Goal: Information Seeking & Learning: Learn about a topic

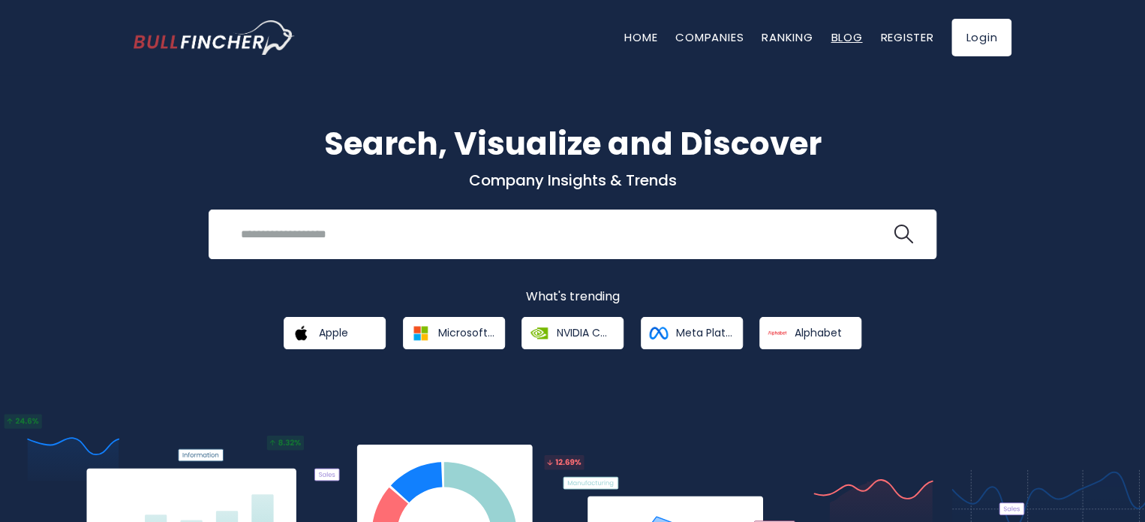
click at [840, 32] on link "Blog" at bounding box center [847, 37] width 32 height 16
click at [625, 35] on link "Home" at bounding box center [641, 37] width 33 height 16
click at [694, 41] on link "Companies" at bounding box center [710, 37] width 68 height 16
click at [697, 31] on link "Companies" at bounding box center [710, 37] width 68 height 16
click at [721, 39] on link "Companies" at bounding box center [710, 37] width 68 height 16
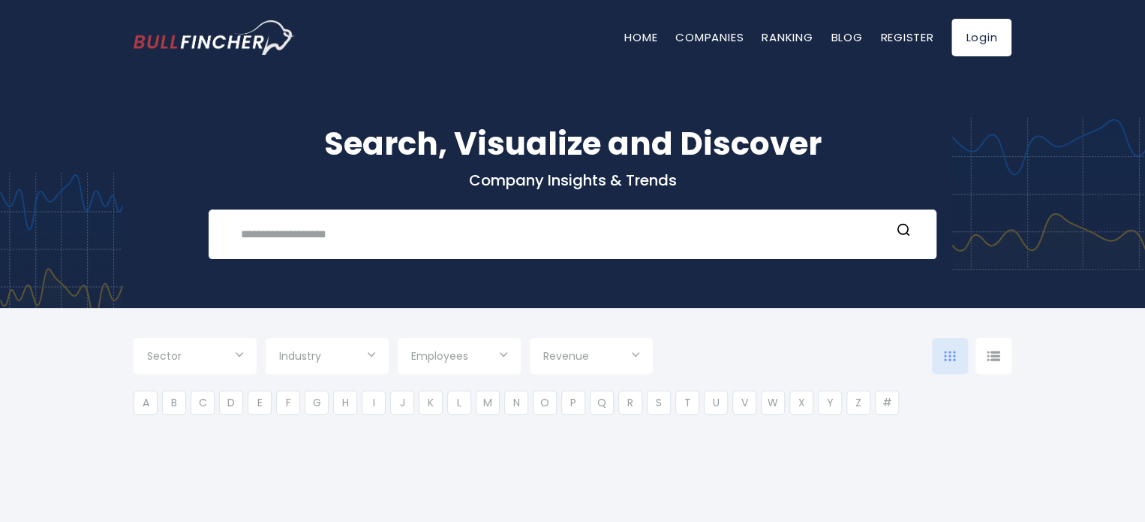
type input "***"
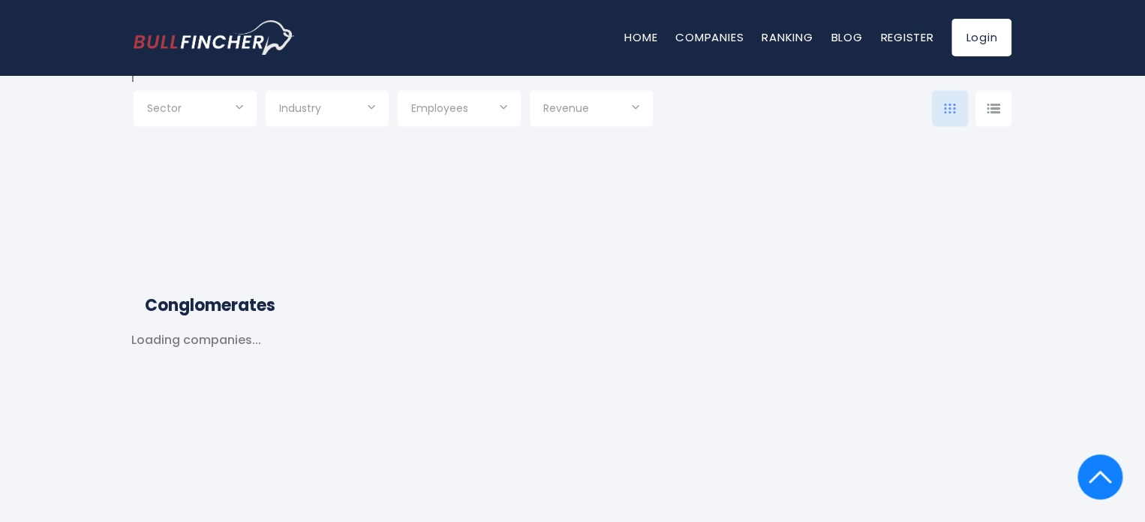
scroll to position [13243, 0]
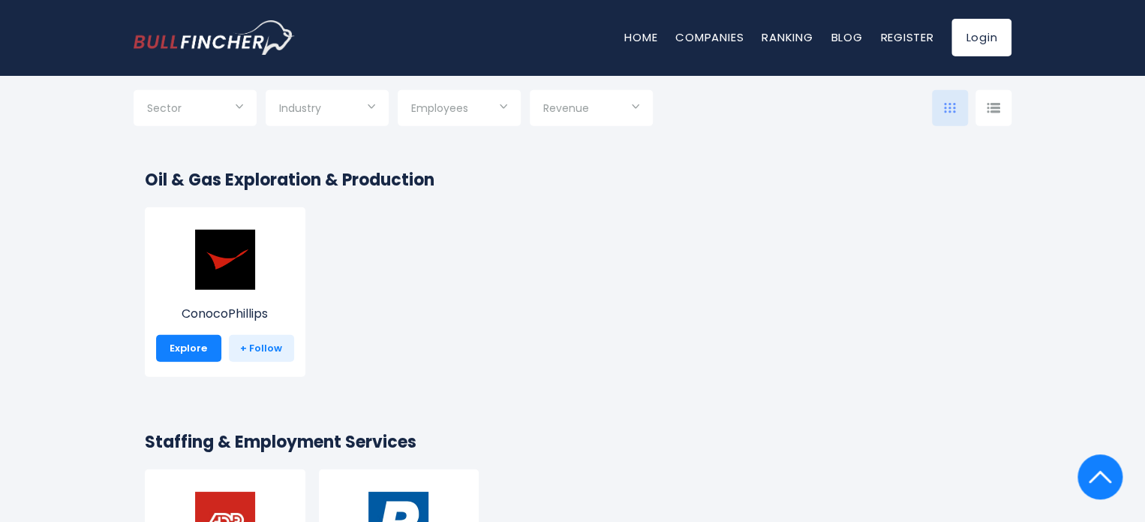
click at [243, 47] on img "Go to homepage" at bounding box center [214, 37] width 161 height 35
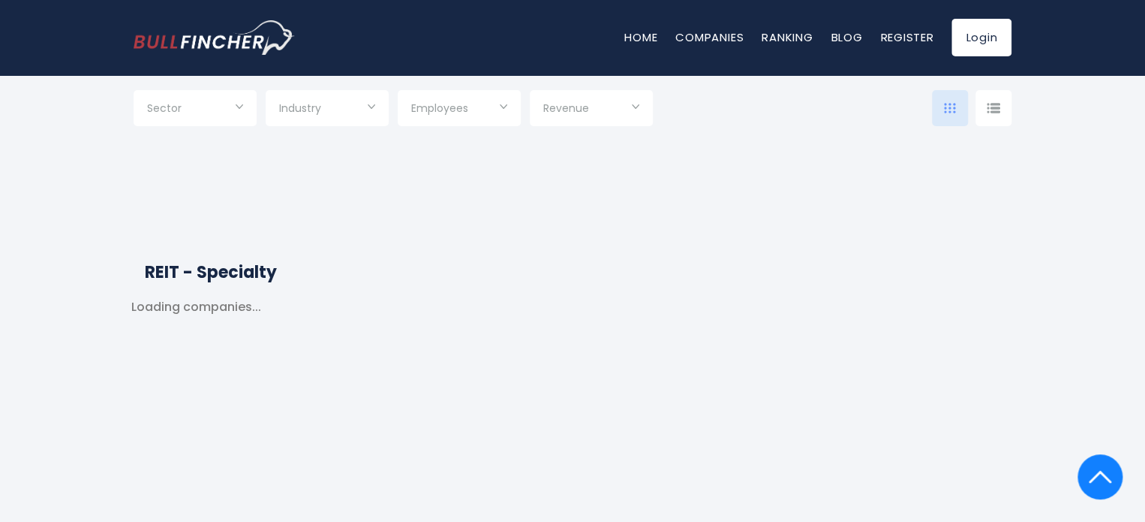
scroll to position [14548, 0]
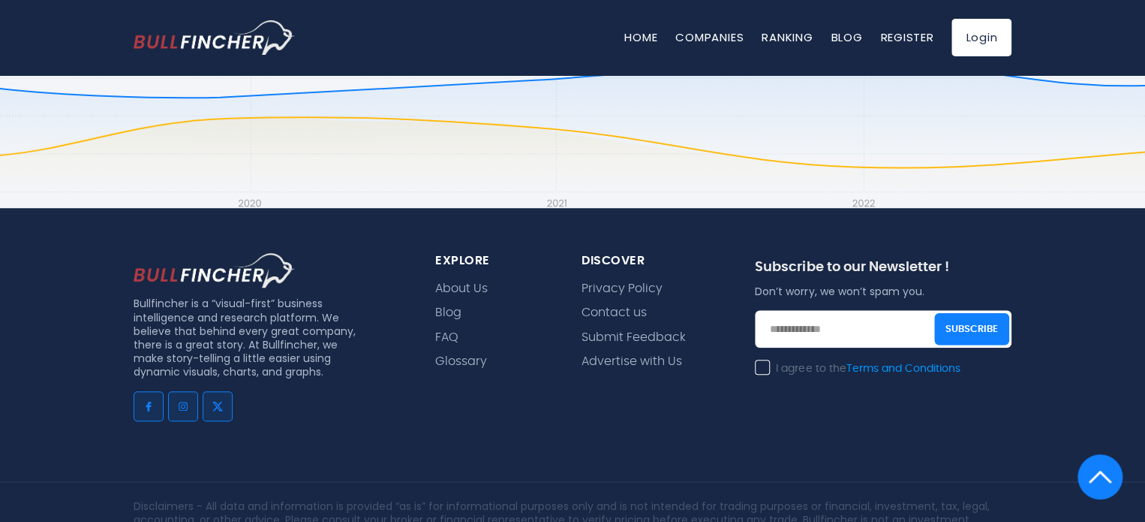
scroll to position [3484, 0]
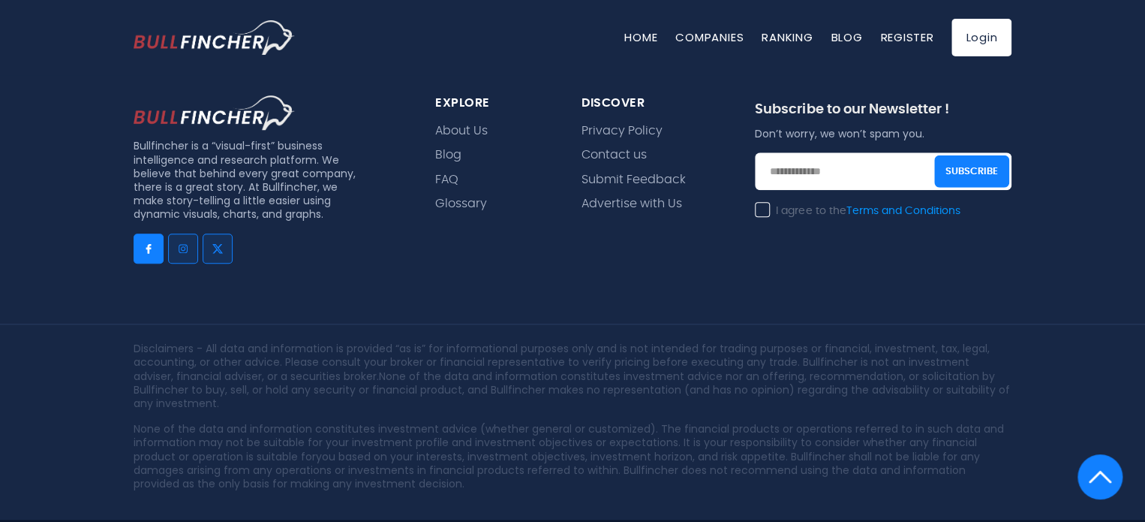
click at [151, 242] on img "Go to facebook" at bounding box center [149, 248] width 12 height 12
click at [192, 233] on link "Go to instagram" at bounding box center [183, 248] width 30 height 30
click at [217, 242] on img "Go to twitter" at bounding box center [218, 248] width 12 height 12
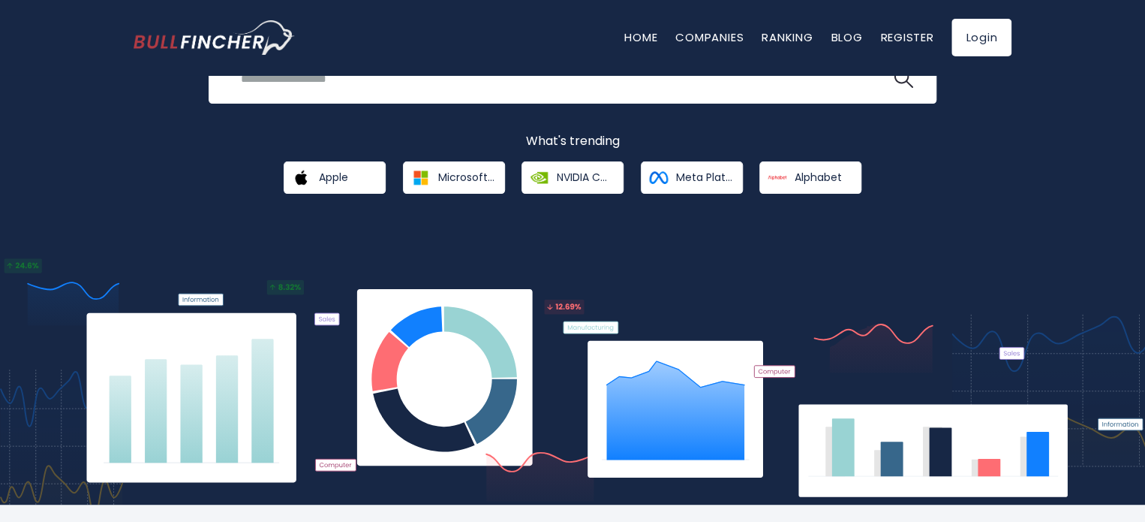
scroll to position [0, 0]
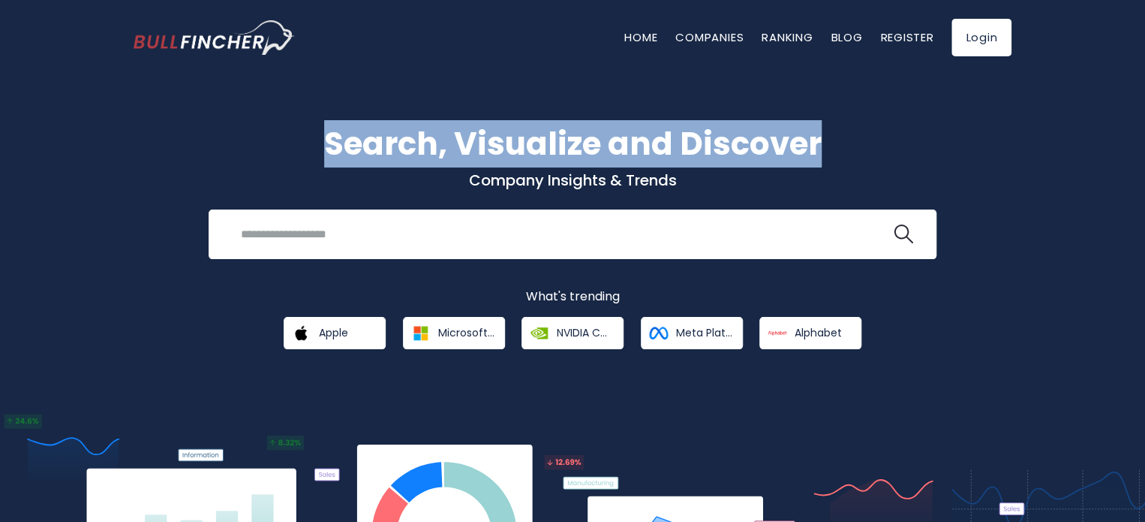
drag, startPoint x: 325, startPoint y: 137, endPoint x: 826, endPoint y: 115, distance: 501.2
click at [826, 115] on div "Search, Visualize and Discover Company Insights & Trends Recent searches Trendi…" at bounding box center [572, 356] width 1145 height 607
click at [826, 138] on h1 "Search, Visualize and Discover" at bounding box center [573, 143] width 878 height 47
drag, startPoint x: 826, startPoint y: 138, endPoint x: 372, endPoint y: 125, distance: 455.1
click at [372, 125] on h1 "Search, Visualize and Discover" at bounding box center [573, 143] width 878 height 47
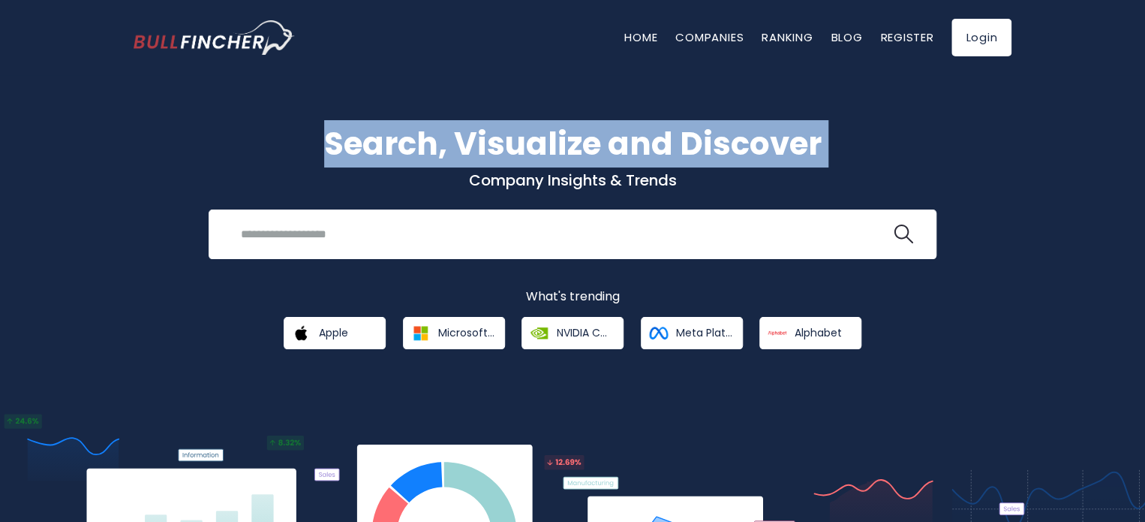
click at [327, 131] on h1 "Search, Visualize and Discover" at bounding box center [573, 143] width 878 height 47
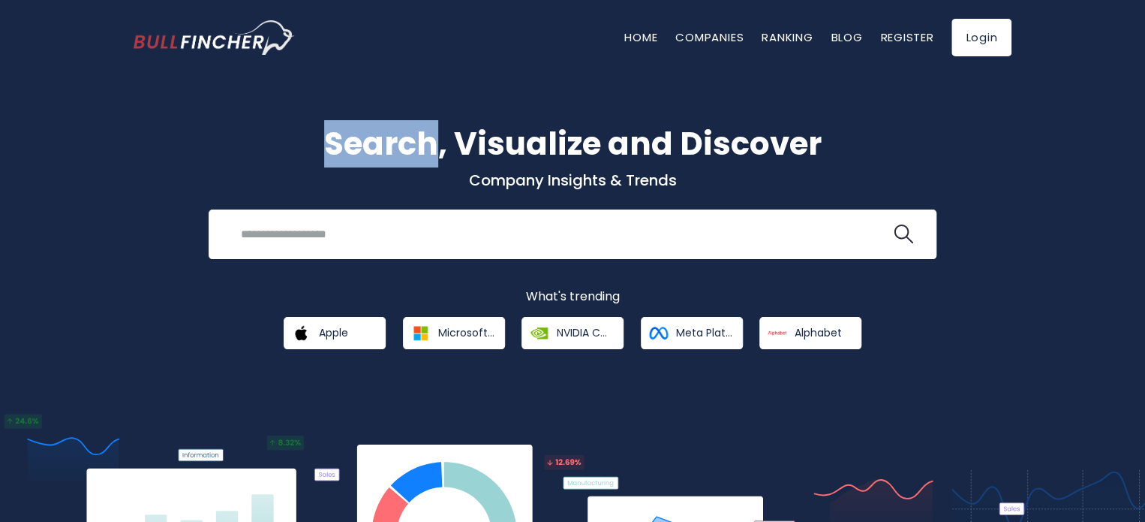
click at [327, 131] on h1 "Search, Visualize and Discover" at bounding box center [573, 143] width 878 height 47
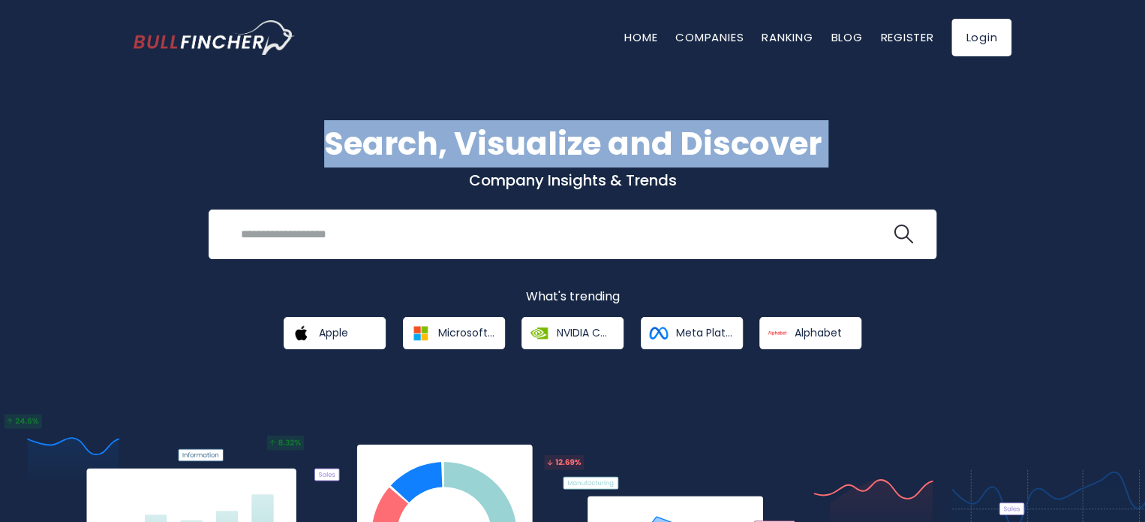
click at [327, 131] on h1 "Search, Visualize and Discover" at bounding box center [573, 143] width 878 height 47
click at [854, 154] on h1 "Search, Visualize and Discover" at bounding box center [573, 143] width 878 height 47
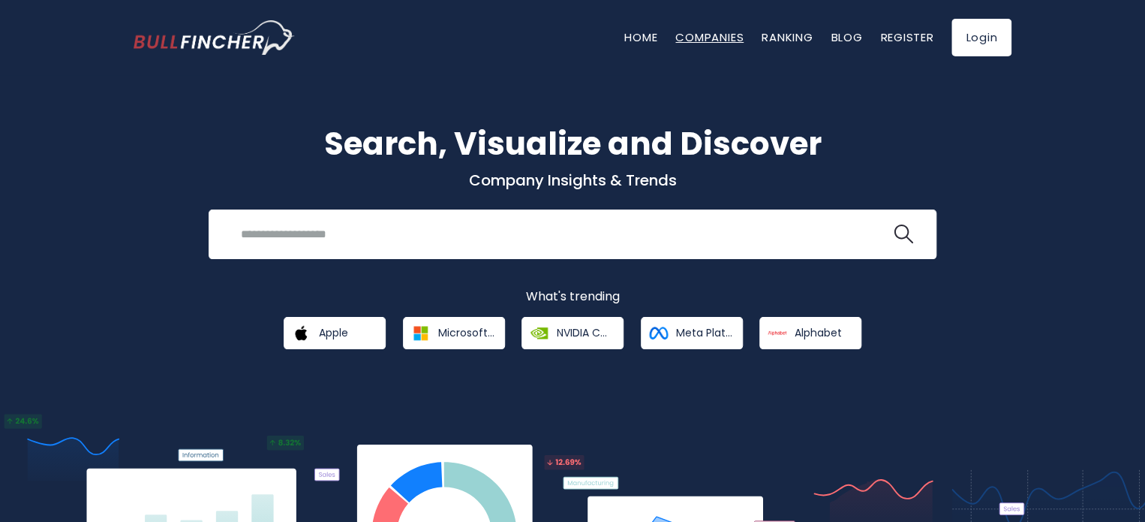
click at [703, 38] on link "Companies" at bounding box center [710, 37] width 68 height 16
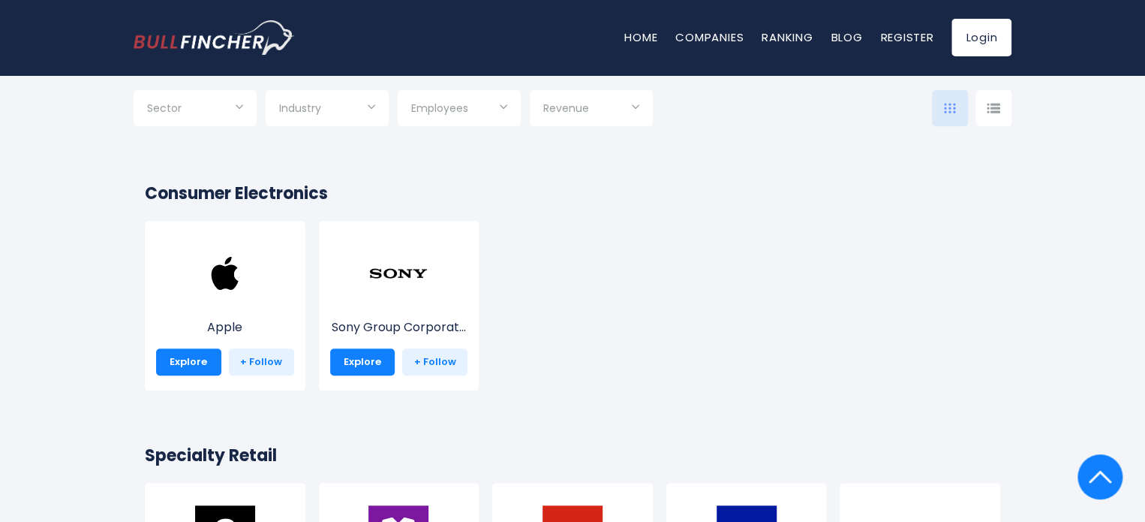
scroll to position [260, 0]
click at [229, 327] on p "Apple" at bounding box center [225, 328] width 138 height 18
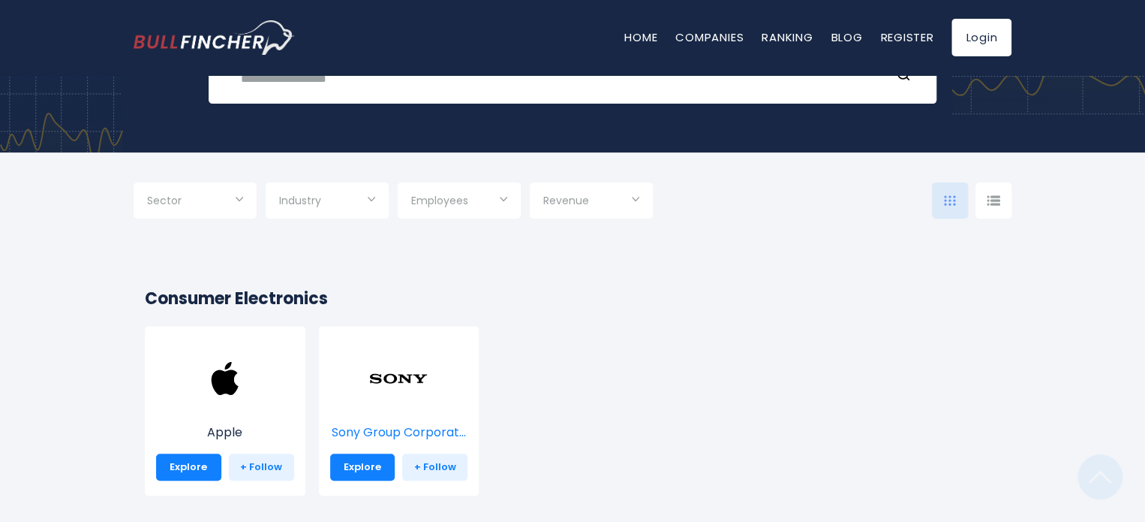
scroll to position [285, 0]
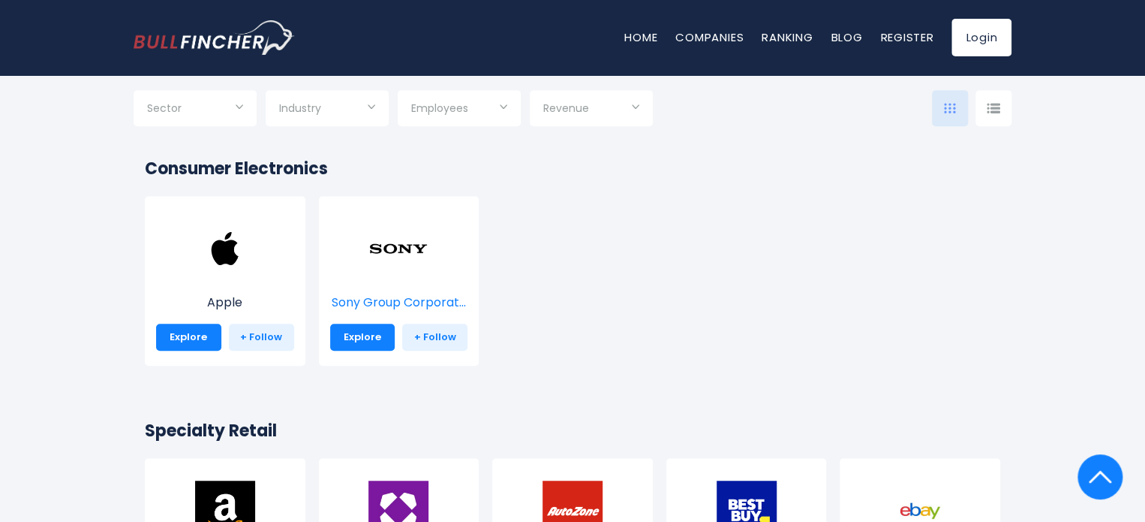
click at [405, 297] on p "Sony Group Corporat..." at bounding box center [399, 302] width 138 height 18
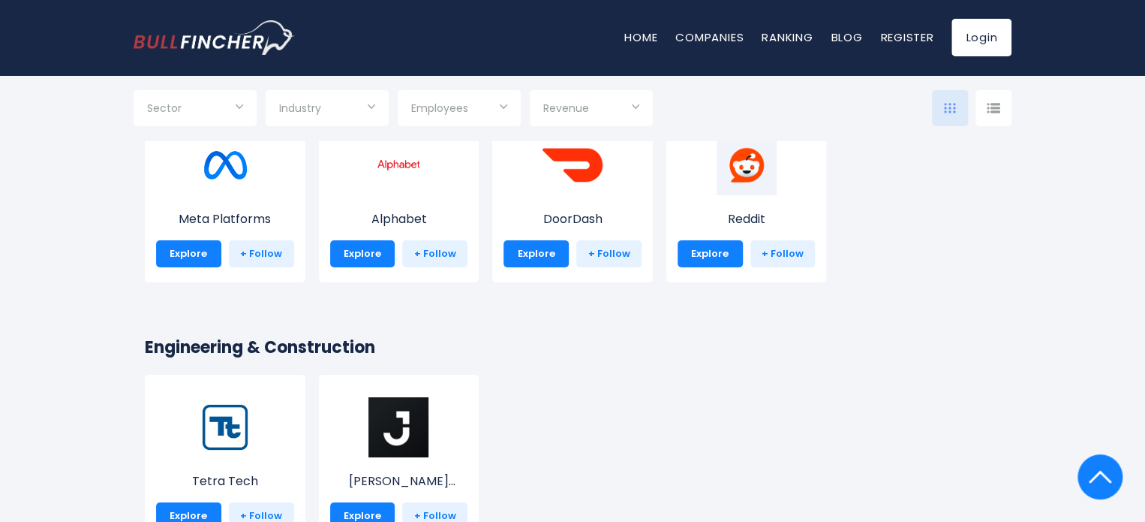
scroll to position [2510, 0]
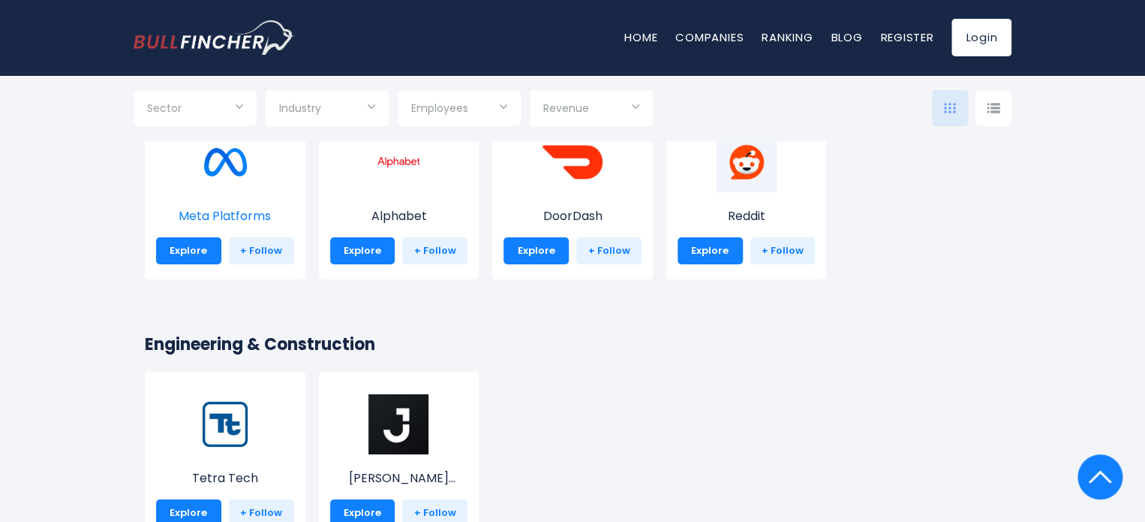
click at [237, 215] on p "Meta Platforms" at bounding box center [225, 216] width 138 height 18
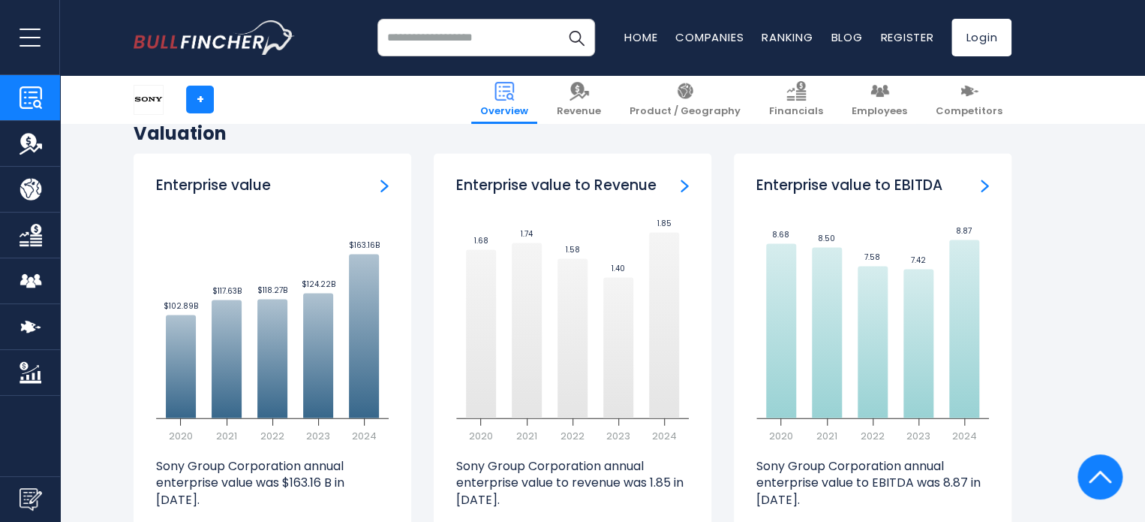
scroll to position [4314, 0]
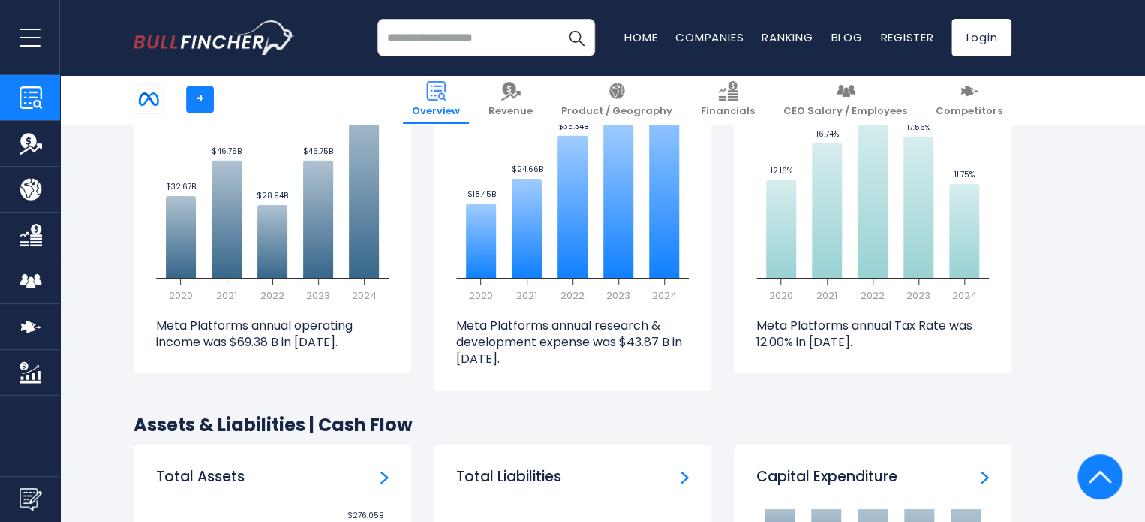
scroll to position [2423, 0]
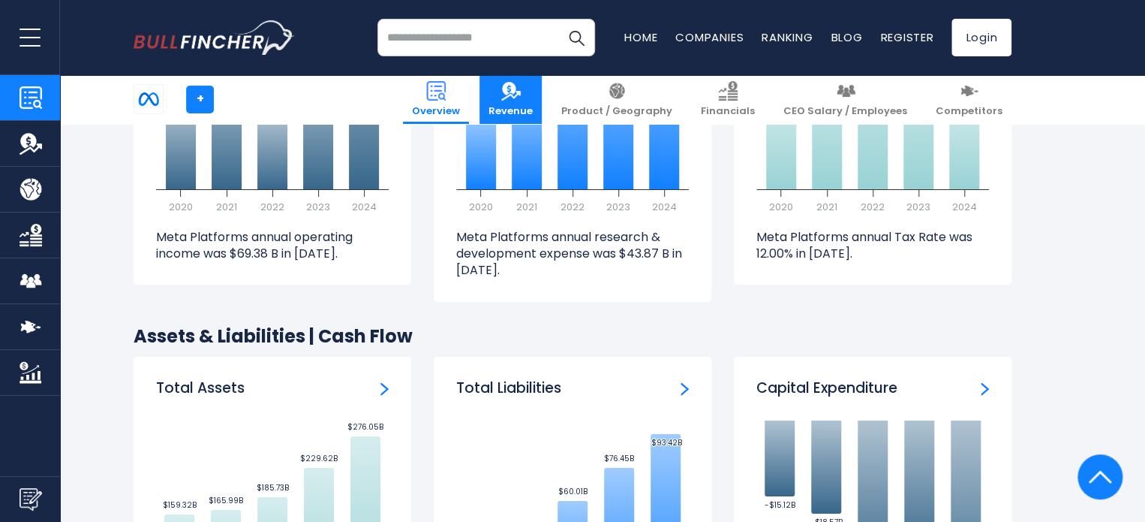
click at [542, 98] on link "Revenue" at bounding box center [511, 99] width 62 height 49
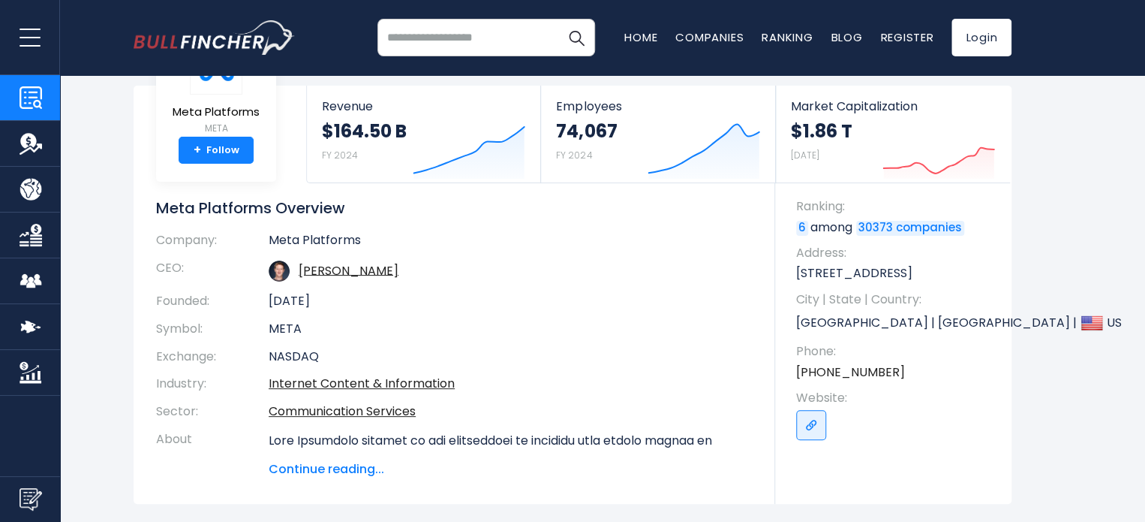
scroll to position [83, 0]
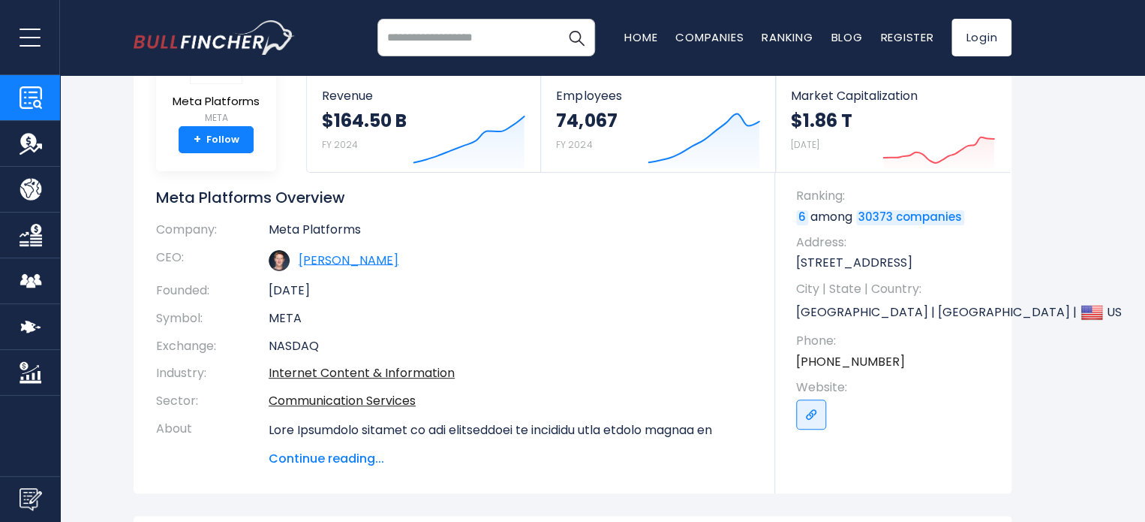
click at [391, 260] on link "Mark Elliot Zuckerberg" at bounding box center [349, 259] width 100 height 17
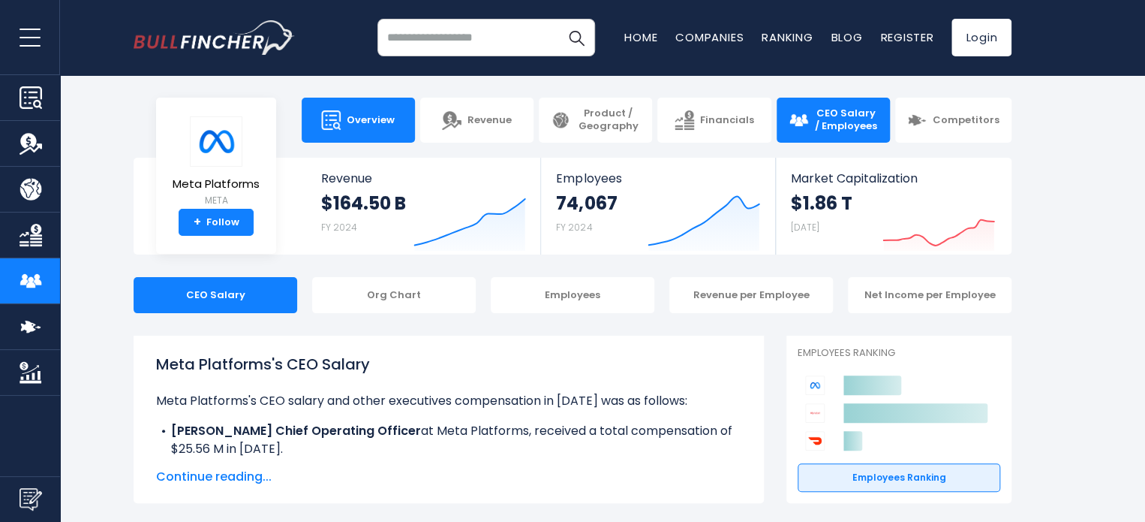
click at [363, 133] on link "Overview" at bounding box center [358, 120] width 113 height 45
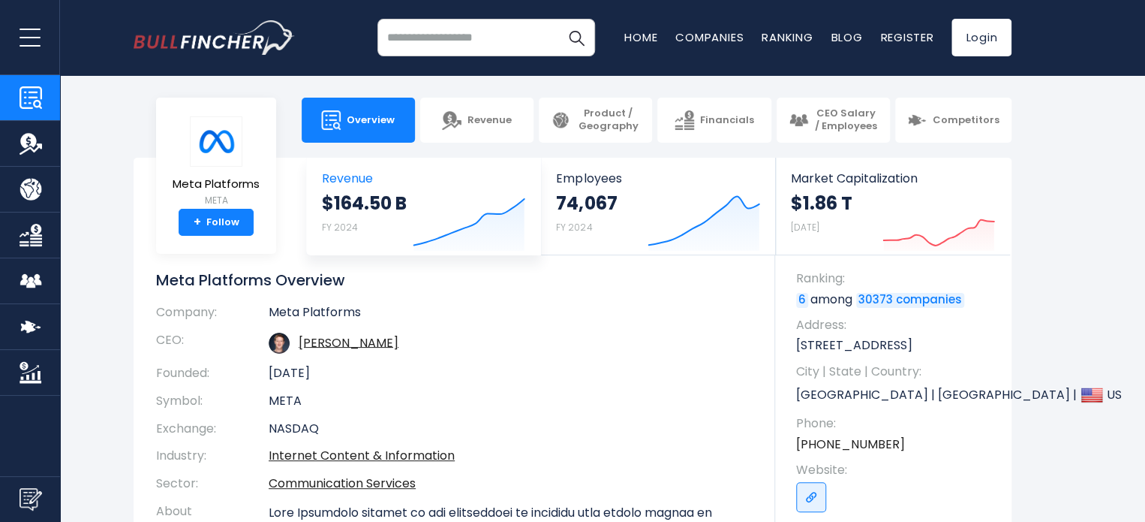
click at [523, 209] on icon at bounding box center [469, 222] width 110 height 47
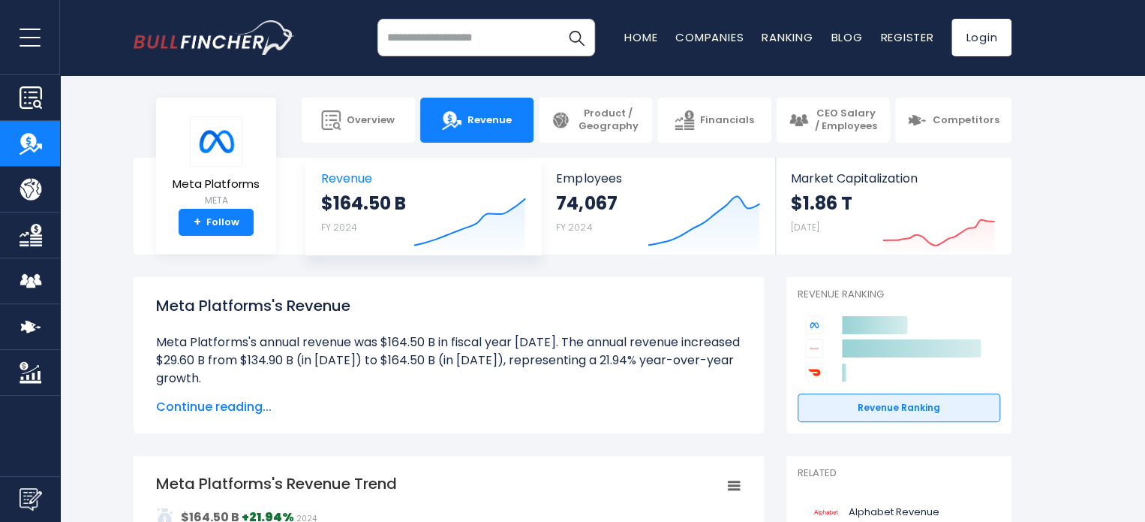
click at [348, 208] on strong "$164.50 B" at bounding box center [363, 202] width 85 height 23
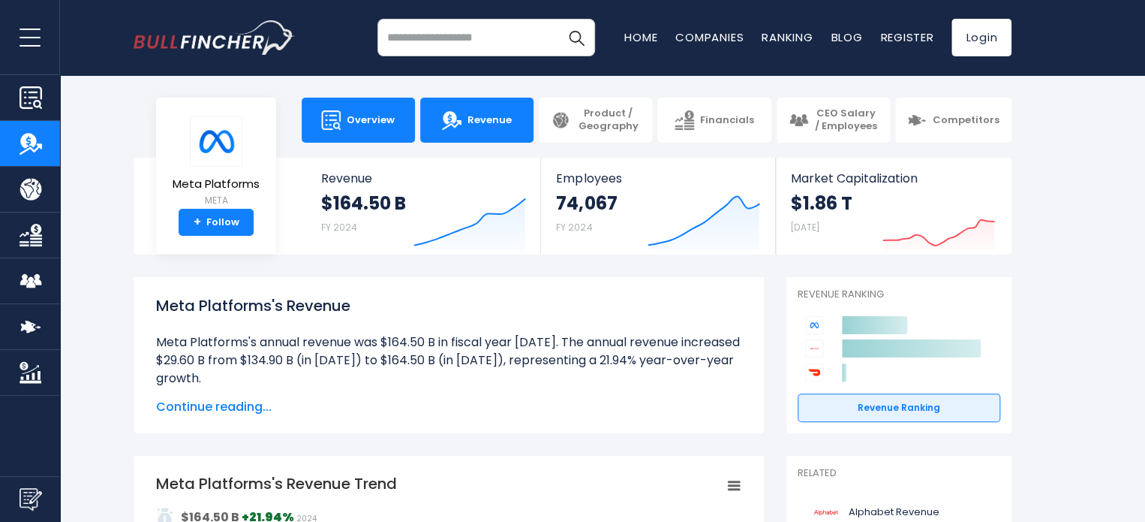
click at [364, 131] on link "Overview" at bounding box center [358, 120] width 113 height 45
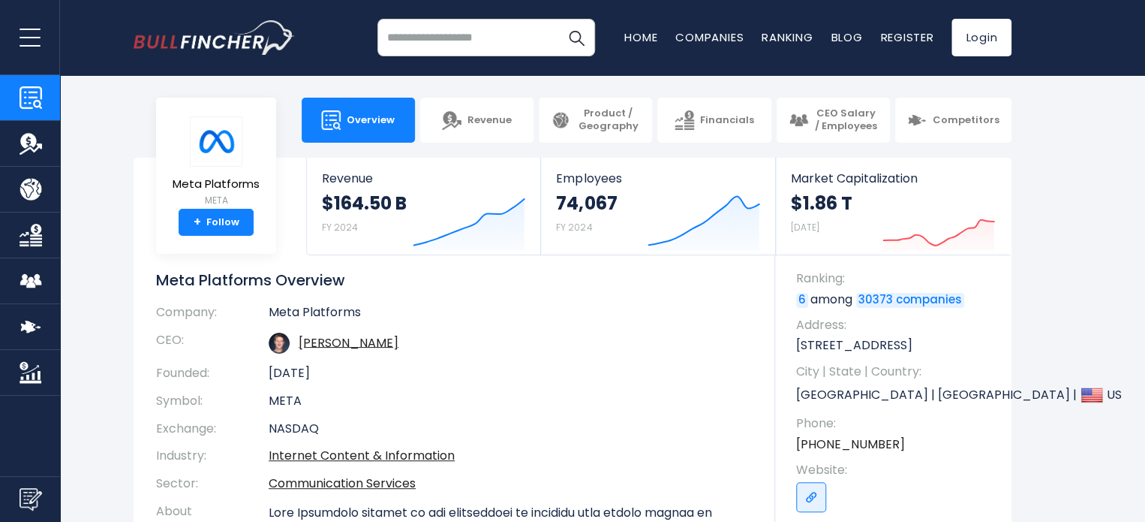
click at [504, 320] on td "Meta Platforms" at bounding box center [511, 316] width 484 height 22
